Goal: Transaction & Acquisition: Obtain resource

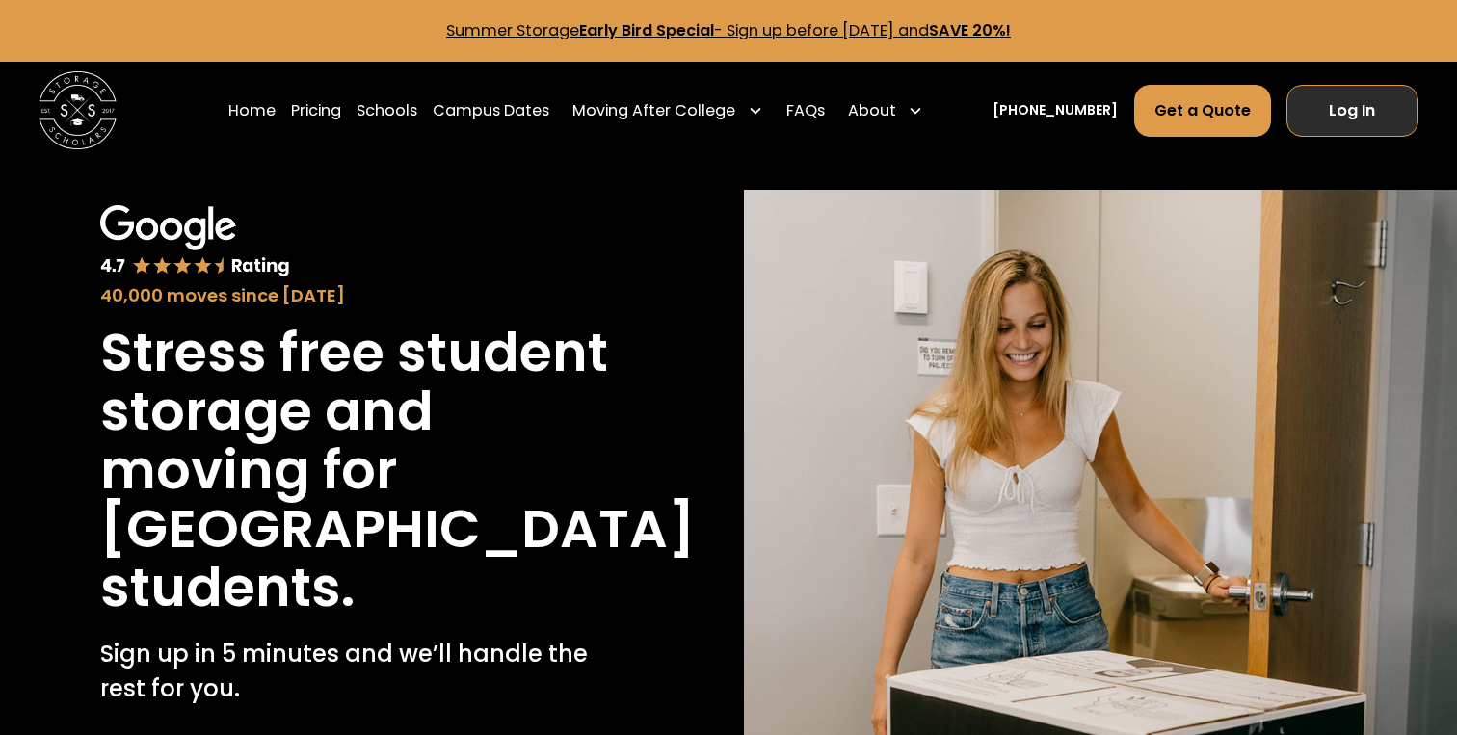
click at [1376, 123] on link "Log In" at bounding box center [1353, 111] width 132 height 52
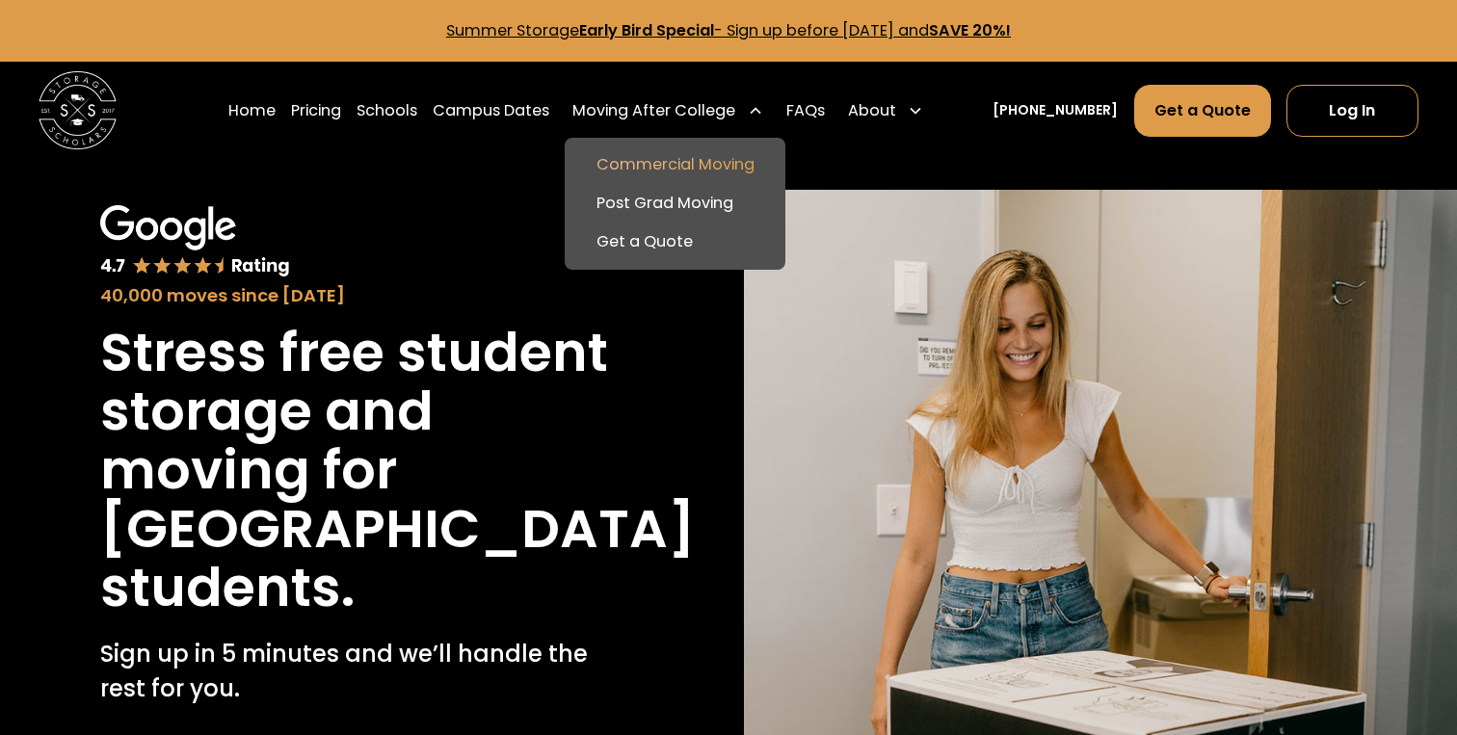
click at [711, 160] on link "Commercial Moving" at bounding box center [675, 165] width 204 height 39
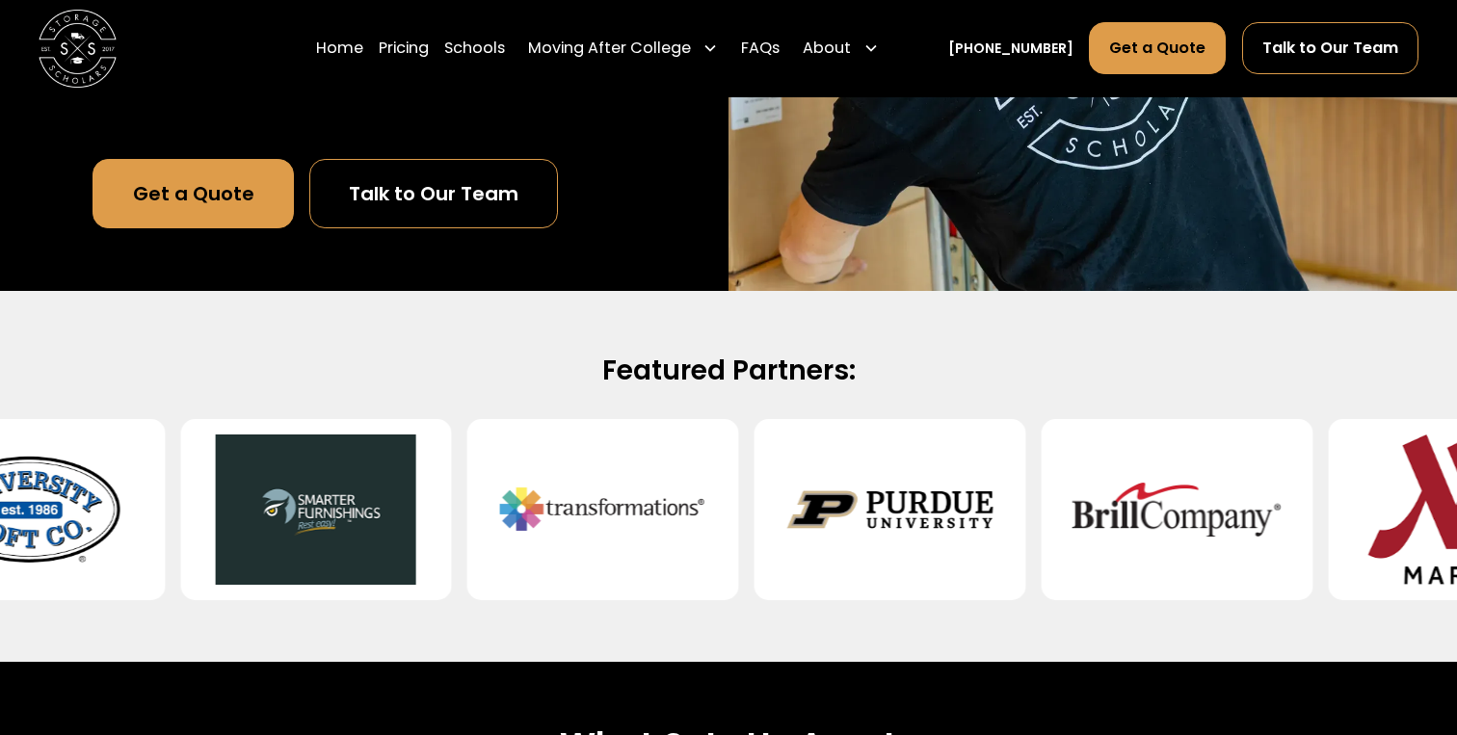
scroll to position [342, 0]
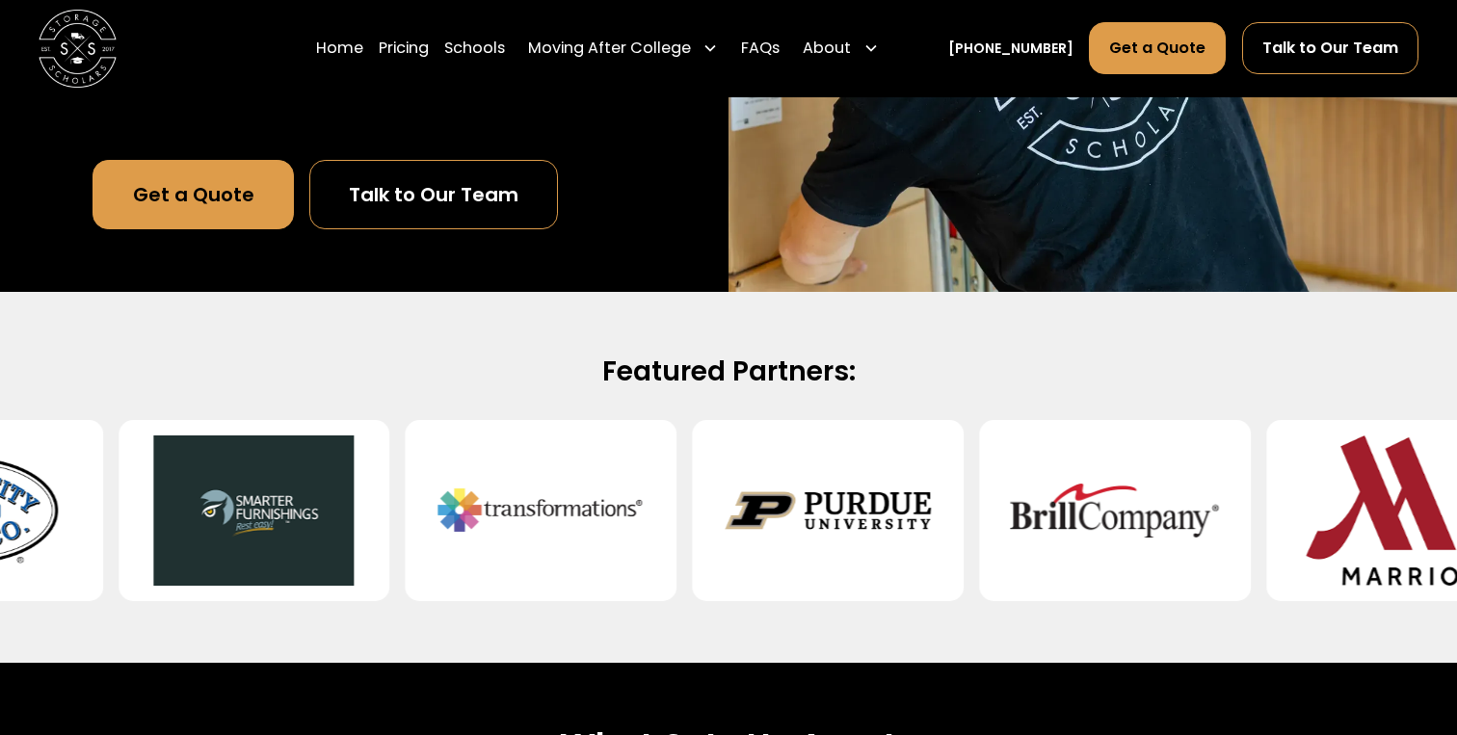
click at [194, 174] on link "Get a Quote" at bounding box center [193, 194] width 201 height 69
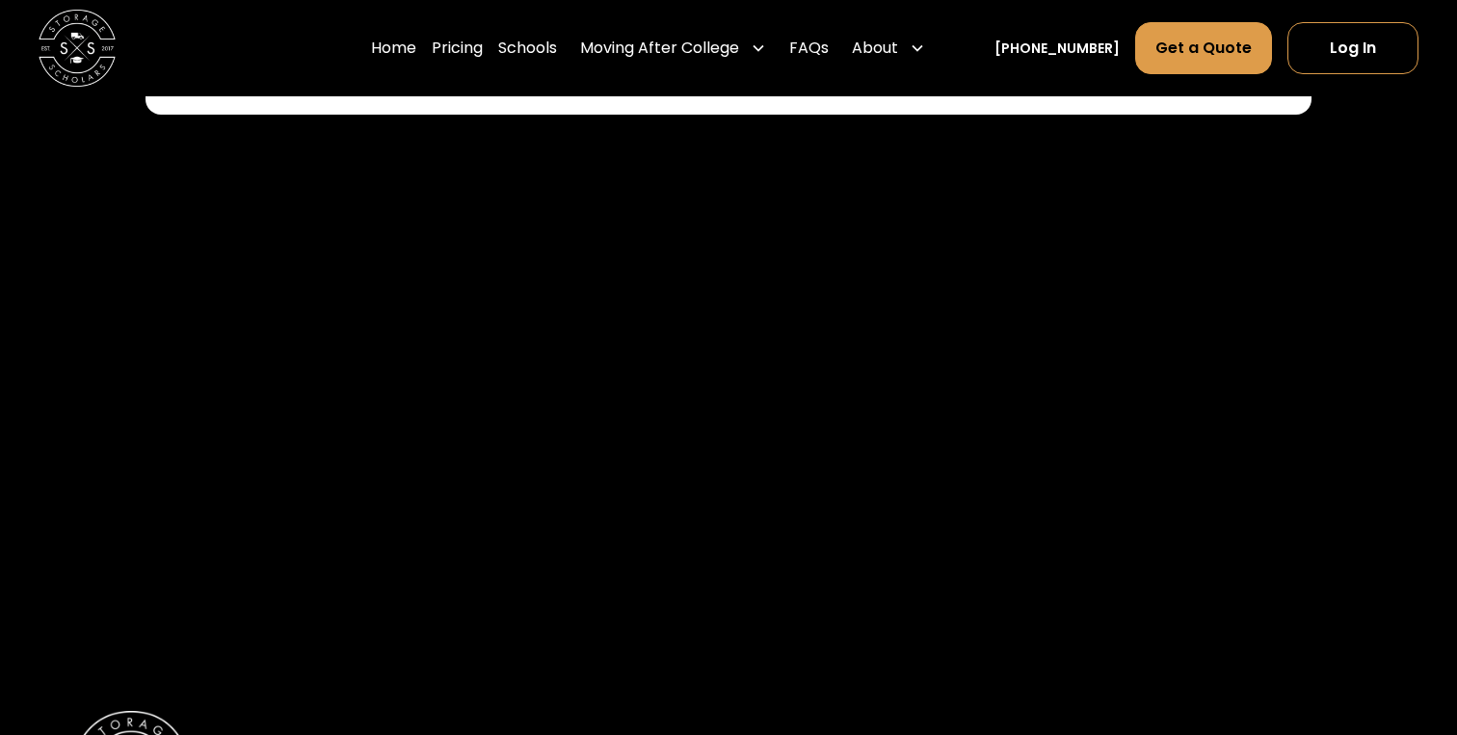
scroll to position [1381, 0]
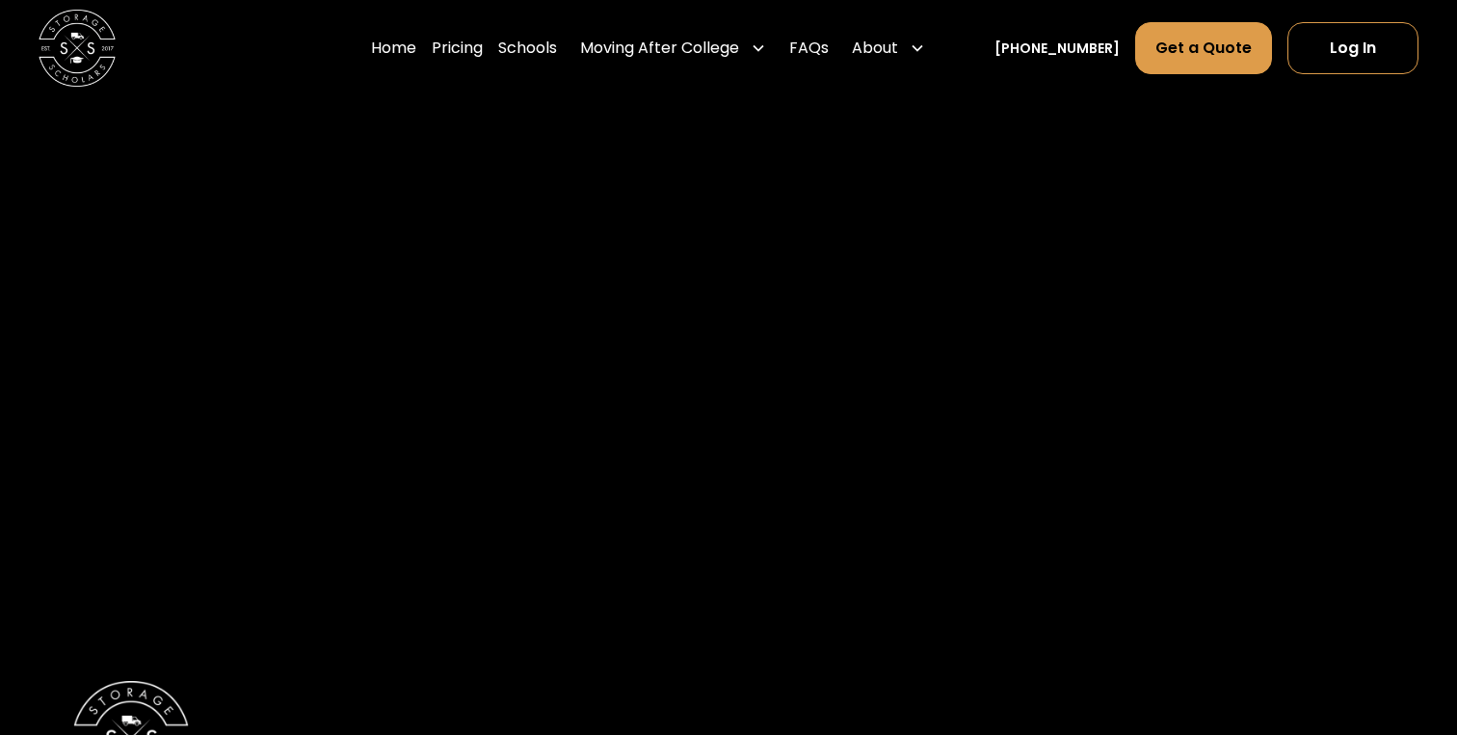
click at [874, 128] on div at bounding box center [729, 345] width 1312 height 521
click at [806, 57] on div "Home Pricing Schools Moving After College Commercial Moving Post Grad Moving Ge…" at bounding box center [652, 48] width 562 height 54
click at [815, 55] on div "Home Pricing Schools Moving After College Commercial Moving Post Grad Moving Ge…" at bounding box center [652, 48] width 562 height 54
click at [829, 54] on link "FAQs" at bounding box center [809, 48] width 40 height 54
click at [544, 43] on link "Schools" at bounding box center [527, 48] width 59 height 54
